Goal: Information Seeking & Learning: Find specific fact

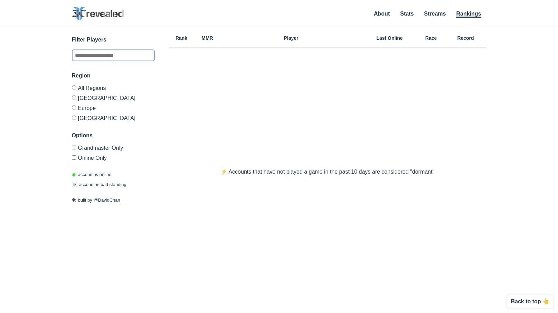
click at [113, 58] on input "text" at bounding box center [113, 55] width 83 height 12
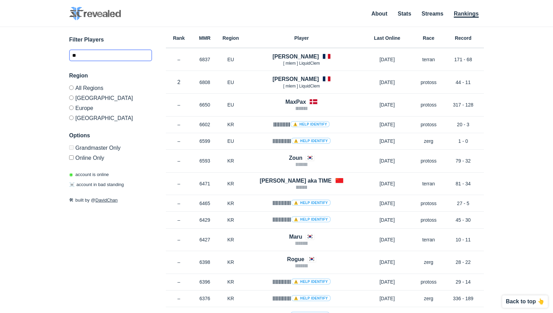
type input "*"
